Goal: Obtain resource: Obtain resource

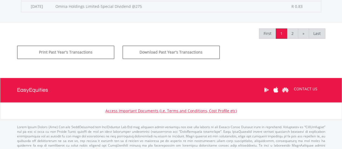
scroll to position [346, 0]
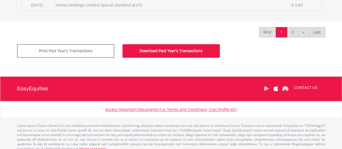
click at [155, 52] on button "Download Past Year's Transactions" at bounding box center [170, 51] width 97 height 14
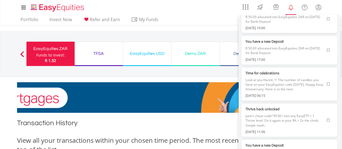
scroll to position [0, 0]
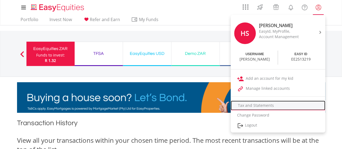
click at [264, 105] on link "Tax and Statements" at bounding box center [277, 105] width 95 height 10
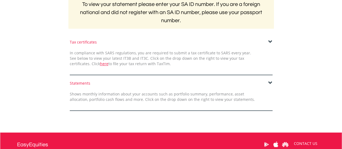
scroll to position [128, 0]
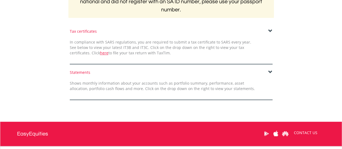
click at [268, 71] on span at bounding box center [270, 72] width 4 height 4
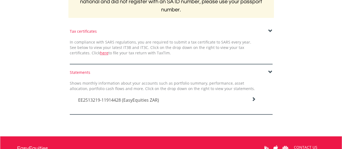
click at [251, 100] on h4 "EE2513219-11914428 (EasyEquities ZAR)" at bounding box center [167, 100] width 178 height 6
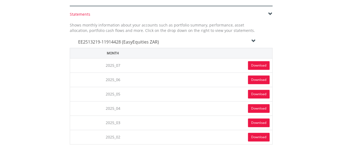
scroll to position [186, 0]
click at [258, 66] on link "Download" at bounding box center [259, 65] width 22 height 9
